Goal: Transaction & Acquisition: Purchase product/service

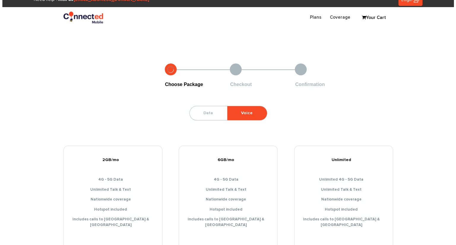
scroll to position [59, 0]
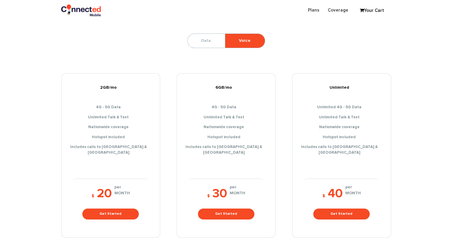
click at [107, 203] on div "$ 20 per MONTH Get Started" at bounding box center [110, 204] width 75 height 50
click at [109, 209] on link "Get Started" at bounding box center [110, 214] width 56 height 11
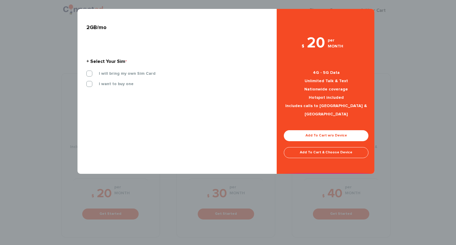
click at [120, 81] on div "I will bring my own Sim Card" at bounding box center [175, 76] width 186 height 10
click at [121, 85] on label "I want to buy one" at bounding box center [112, 83] width 44 height 5
click at [86, 82] on input "I want to buy one" at bounding box center [86, 82] width 0 height 0
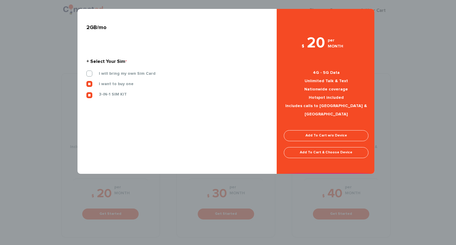
drag, startPoint x: 318, startPoint y: 121, endPoint x: 319, endPoint y: 125, distance: 4.3
click at [318, 122] on div "$ 20 per MONTH 4G - 5G Data Unlimited Talk & Text Nationwide coverage Hotspot i…" at bounding box center [326, 103] width 99 height 141
click at [320, 130] on link "Add To Cart w/o Device" at bounding box center [326, 135] width 85 height 11
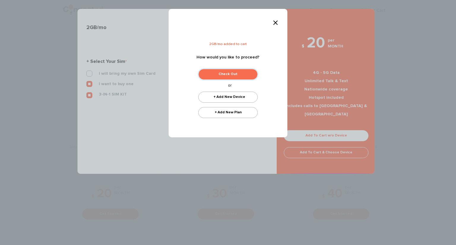
click at [233, 76] on link "Check Out" at bounding box center [228, 74] width 59 height 11
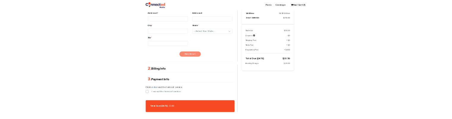
scroll to position [342, 0]
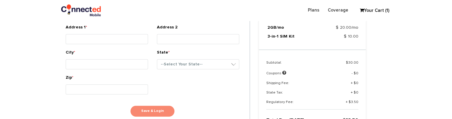
click at [147, 109] on button "Save & Login" at bounding box center [152, 111] width 44 height 11
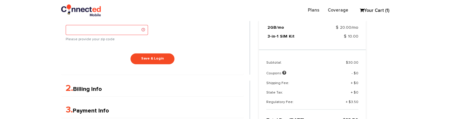
scroll to position [463, 0]
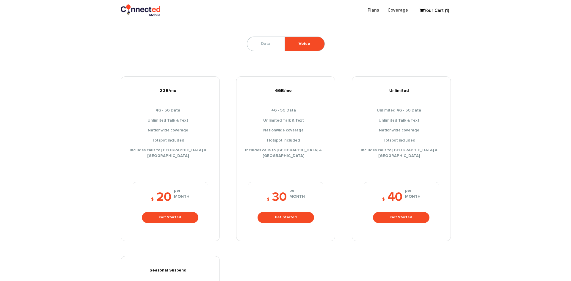
scroll to position [59, 0]
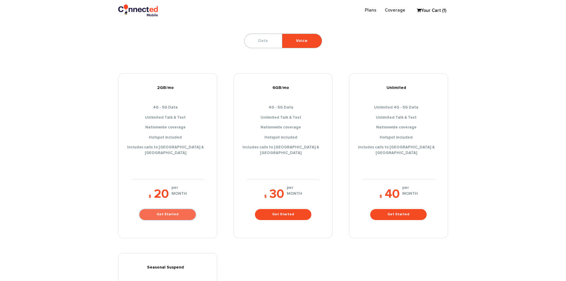
click at [161, 209] on link "Get Started" at bounding box center [167, 214] width 56 height 11
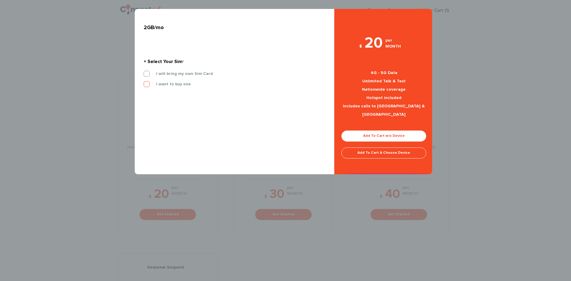
click at [169, 81] on label "I want to buy one" at bounding box center [169, 83] width 44 height 5
click at [144, 82] on input "I want to buy one" at bounding box center [144, 82] width 0 height 0
click at [374, 130] on link "Add To Cart w/o Device" at bounding box center [383, 135] width 85 height 11
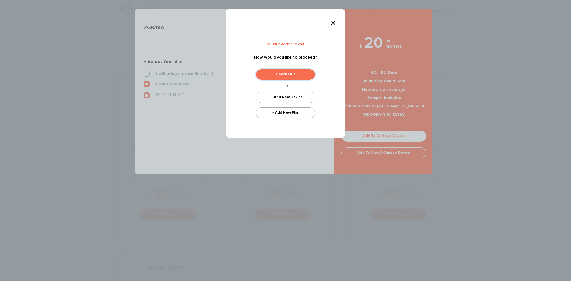
click at [306, 77] on link "Check Out" at bounding box center [285, 74] width 59 height 11
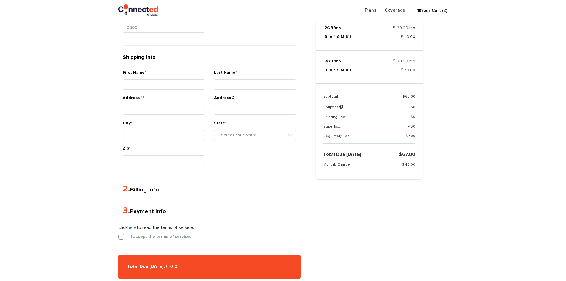
scroll to position [274, 0]
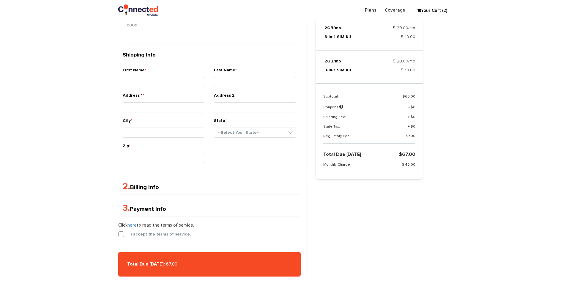
click at [224, 163] on div "Zip *" at bounding box center [209, 155] width 182 height 25
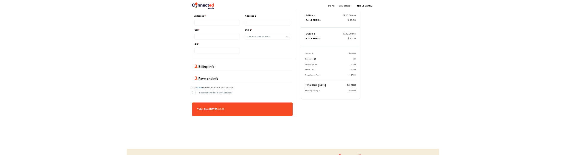
scroll to position [332, 0]
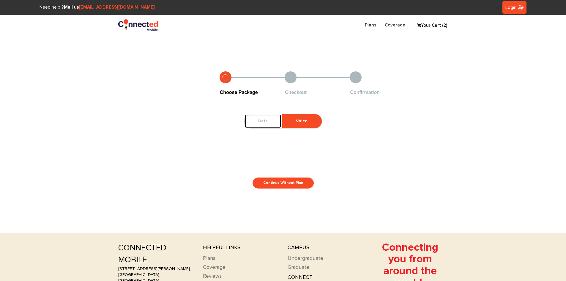
click at [263, 125] on link "Data" at bounding box center [263, 121] width 37 height 14
click at [311, 120] on link "Voice" at bounding box center [301, 121] width 39 height 14
click at [270, 121] on link "Data" at bounding box center [263, 121] width 37 height 14
click at [303, 120] on link "Voice" at bounding box center [301, 121] width 39 height 14
drag, startPoint x: 282, startPoint y: 174, endPoint x: 284, endPoint y: 182, distance: 8.6
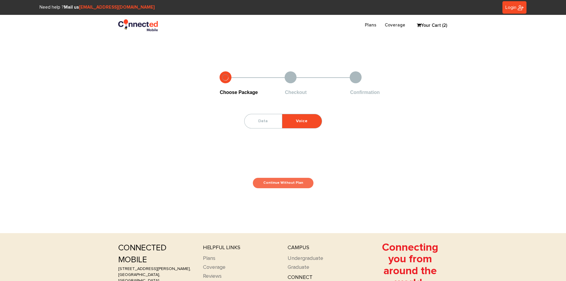
click at [282, 174] on div "Continue Without Plan" at bounding box center [283, 171] width 330 height 35
click at [284, 183] on link "Continue Without Plan" at bounding box center [283, 182] width 61 height 11
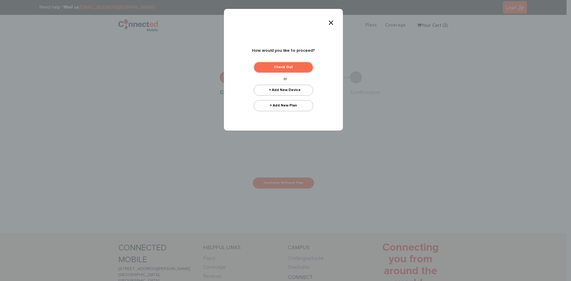
click at [275, 71] on link "Check Out" at bounding box center [282, 67] width 59 height 11
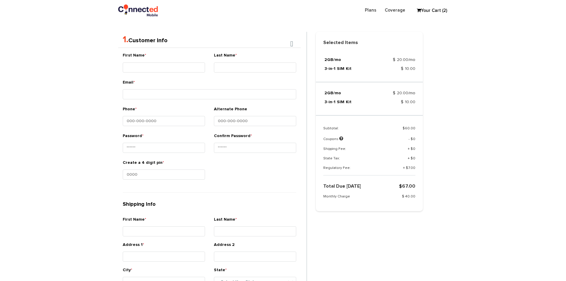
click at [171, 194] on div "First Name * Last Name * Email * Phone * *" at bounding box center [209, 185] width 182 height 274
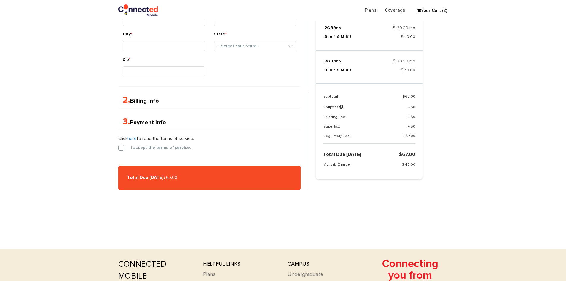
scroll to position [393, 0]
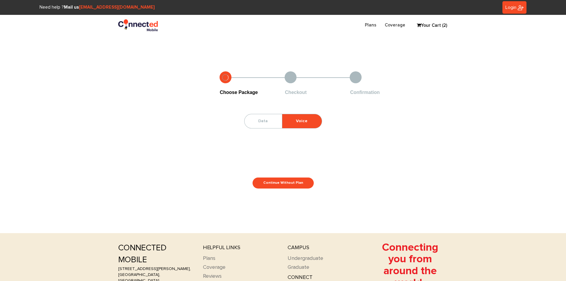
drag, startPoint x: 223, startPoint y: 111, endPoint x: 228, endPoint y: 113, distance: 5.0
click at [225, 113] on div "Data Voice Oops! No Data Plans are available here. Continue Without Plan" at bounding box center [283, 142] width 330 height 92
click at [280, 125] on link "Data" at bounding box center [263, 121] width 37 height 14
click at [448, 28] on li "Your Cart (2) Selected Items 2GB/mo $ 20.00/mo 3-in-1 SIM Kit 3-in-1 SIM Kit" at bounding box center [429, 23] width 39 height 9
click at [441, 27] on link "Your Cart (2)" at bounding box center [429, 25] width 30 height 9
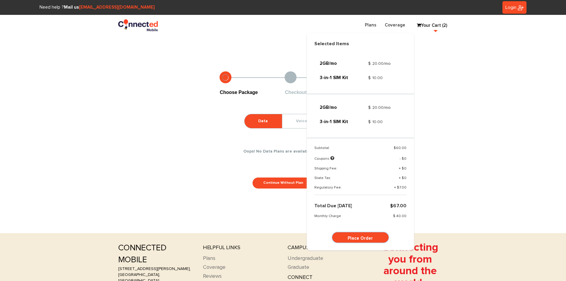
click at [371, 240] on link "Place Order" at bounding box center [360, 237] width 56 height 10
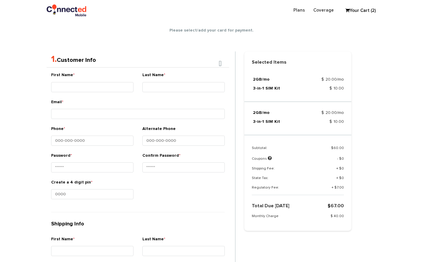
scroll to position [105, 0]
